Goal: Transaction & Acquisition: Purchase product/service

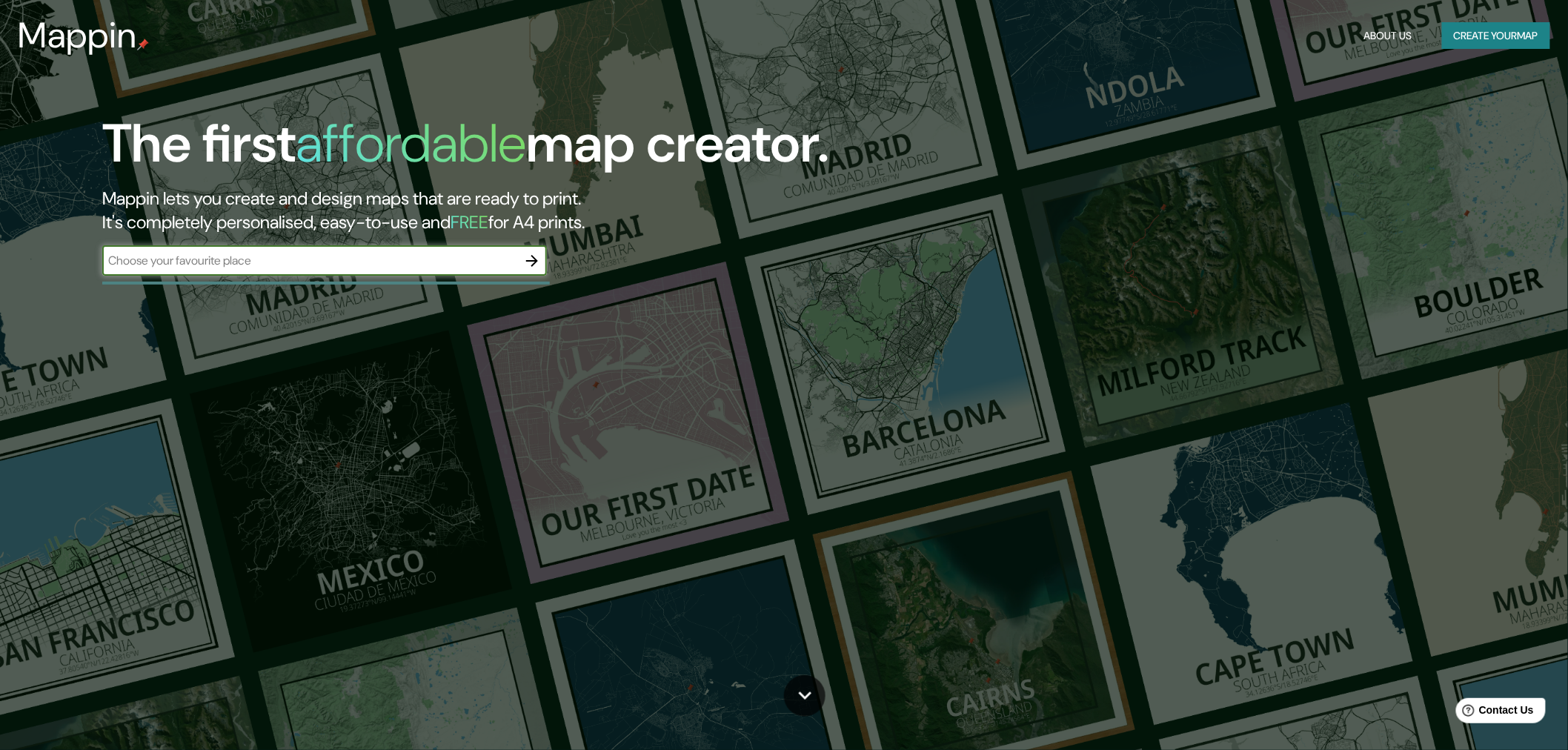
click at [290, 268] on div "​" at bounding box center [324, 260] width 445 height 30
click at [531, 244] on div "The first affordable map creator. Mappin lets you create and design maps that a…" at bounding box center [493, 201] width 941 height 178
click at [524, 247] on button "button" at bounding box center [532, 260] width 30 height 30
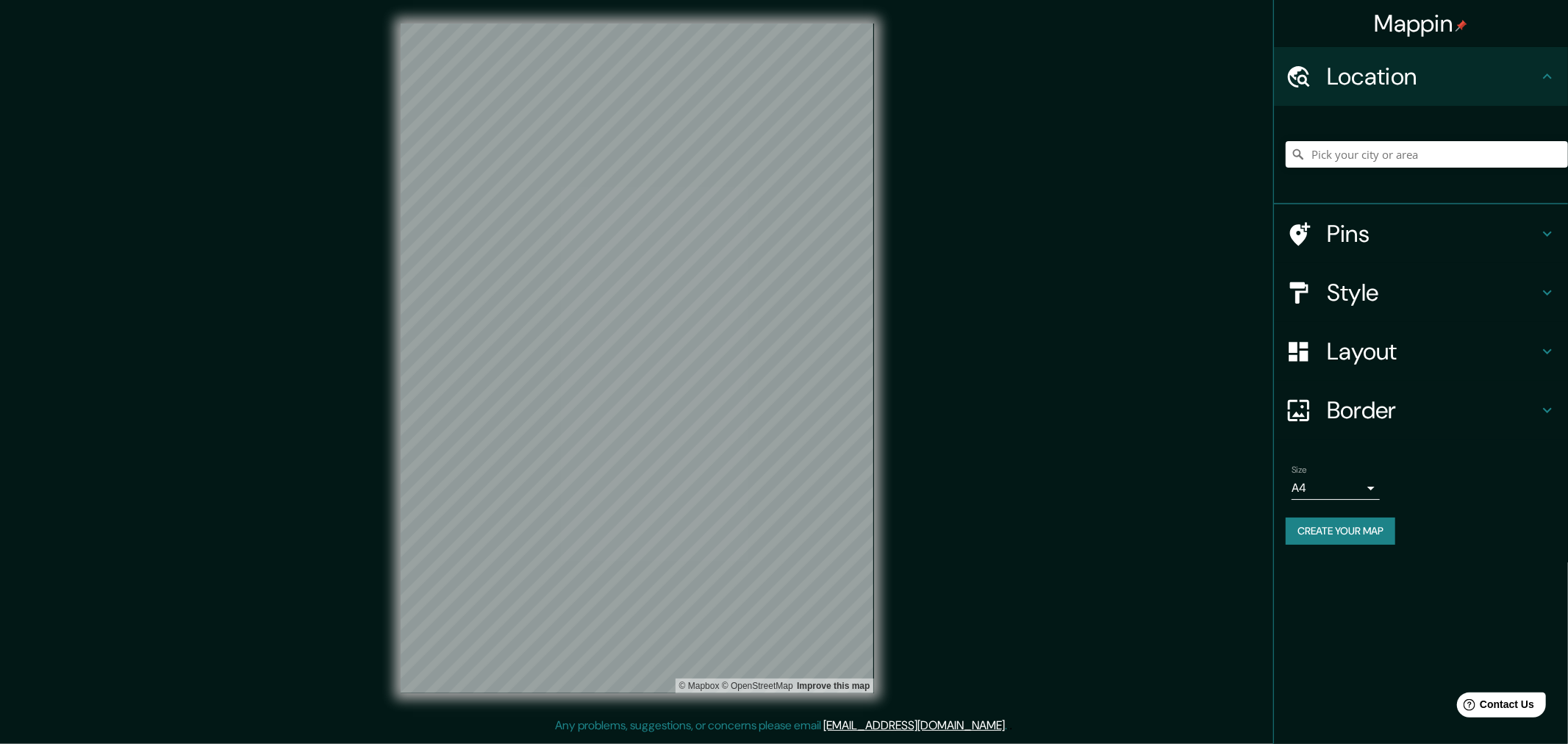
click at [943, 444] on div "Mappin Location Pins Style Layout Border Choose a border. Hint : you can make l…" at bounding box center [784, 369] width 1568 height 740
click at [1525, 299] on h4 "Style" at bounding box center [1433, 292] width 211 height 29
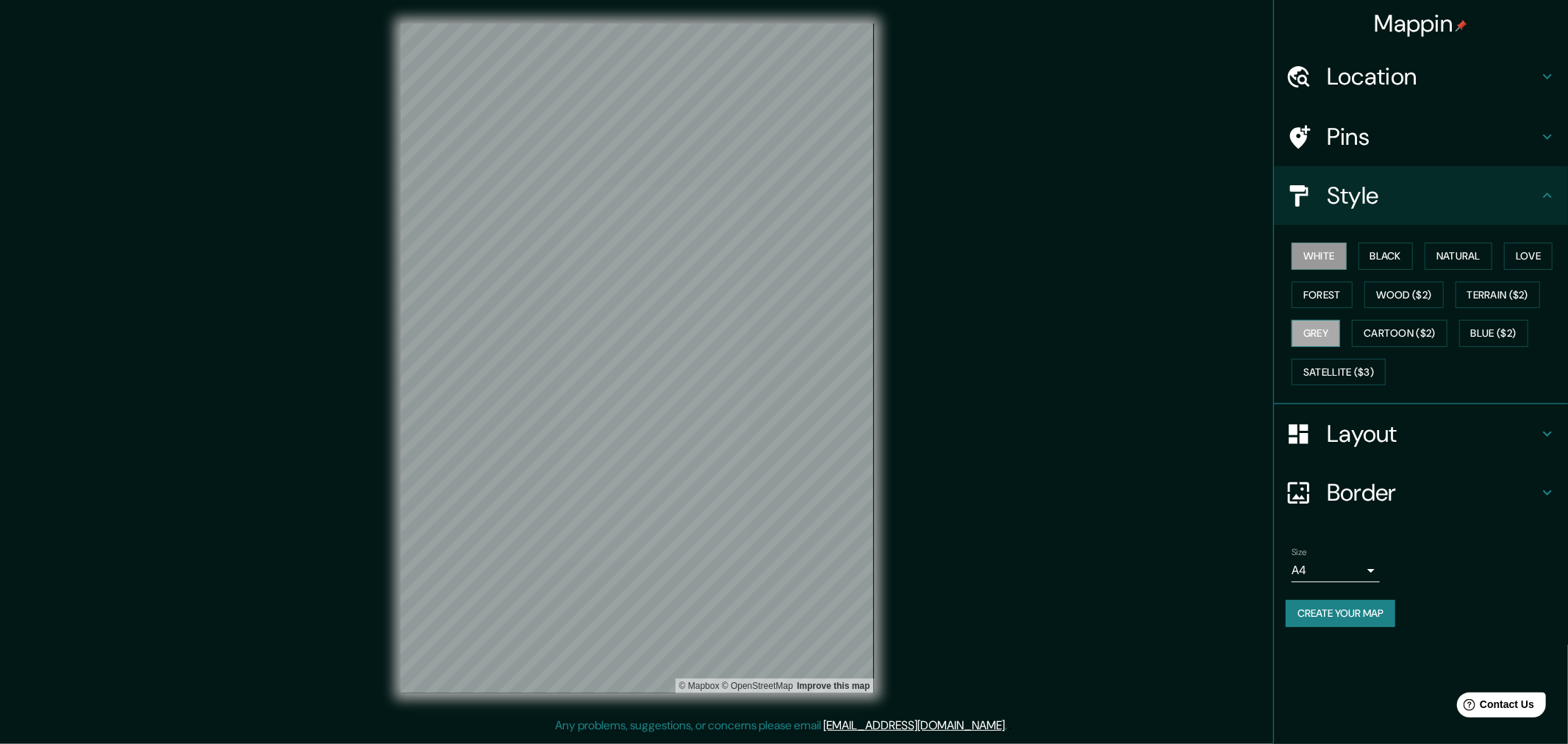
click at [1333, 328] on button "Grey" at bounding box center [1316, 333] width 49 height 28
click at [1340, 258] on button "White" at bounding box center [1319, 256] width 55 height 28
click at [1391, 245] on button "Black" at bounding box center [1386, 256] width 55 height 28
click at [1456, 249] on button "Natural" at bounding box center [1459, 256] width 68 height 28
click at [1412, 255] on button "Black" at bounding box center [1386, 256] width 55 height 28
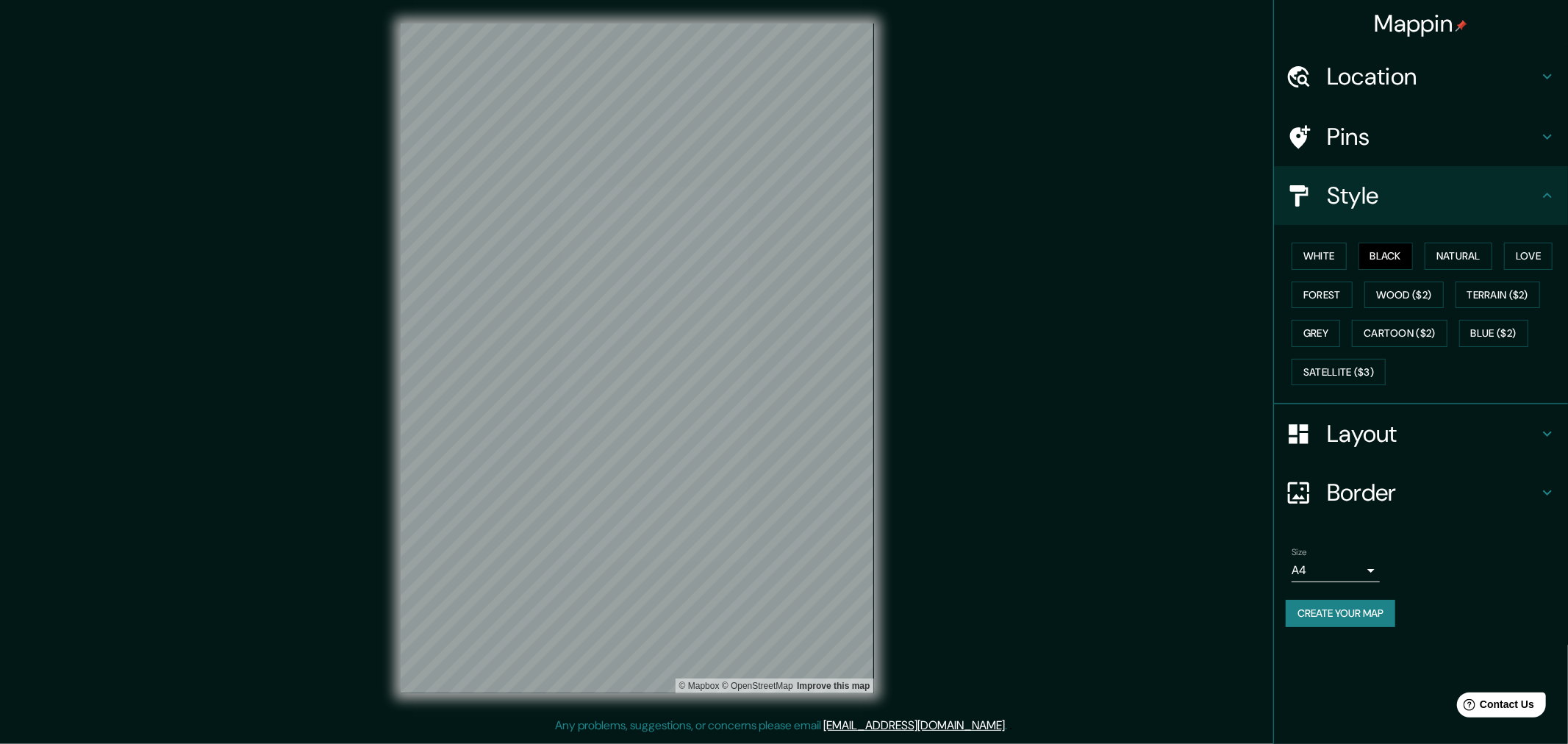
click at [1306, 567] on body "Mappin Location Pins Style White Black Natural Love Forest Wood ($2) Terrain ($…" at bounding box center [784, 372] width 1568 height 744
click at [1333, 624] on li "A3" at bounding box center [1335, 626] width 88 height 27
type input "a4"
